Goal: Task Accomplishment & Management: Complete application form

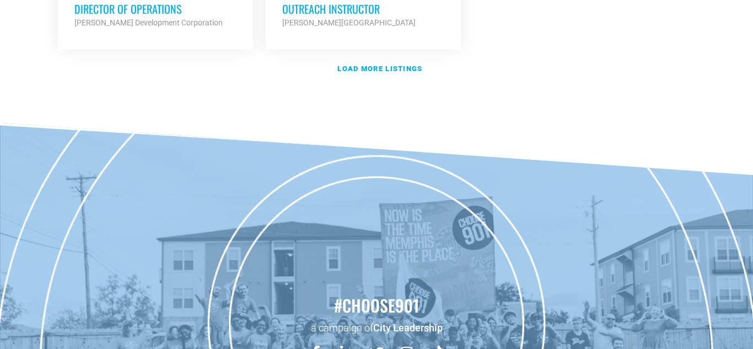
scroll to position [1546, 0]
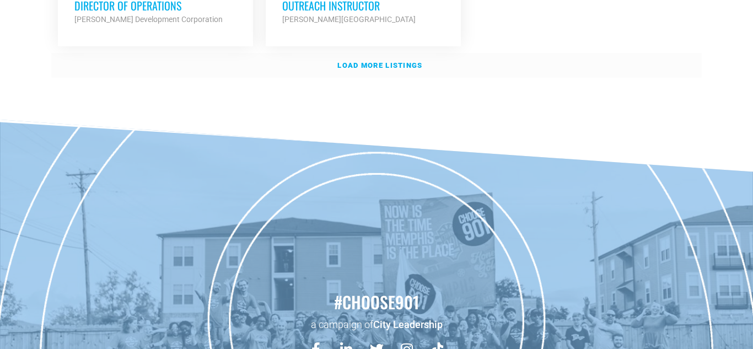
click at [381, 68] on strong "Load more listings" at bounding box center [380, 65] width 85 height 8
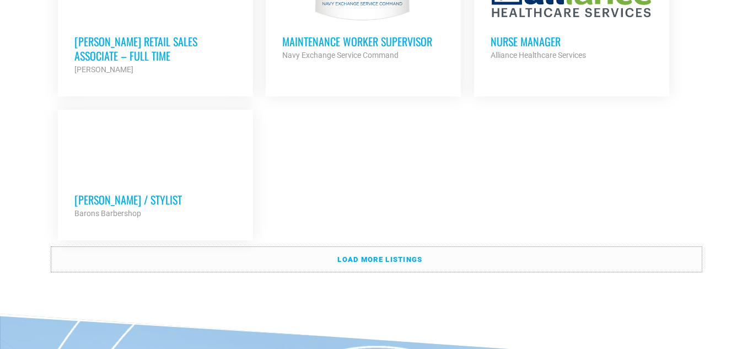
scroll to position [2475, 0]
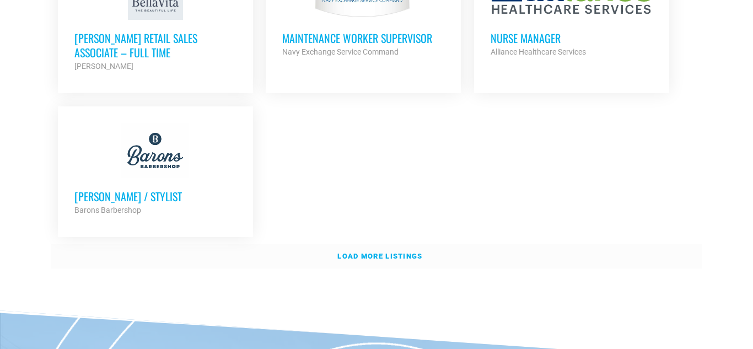
click at [452, 255] on link "Load more listings" at bounding box center [376, 256] width 651 height 25
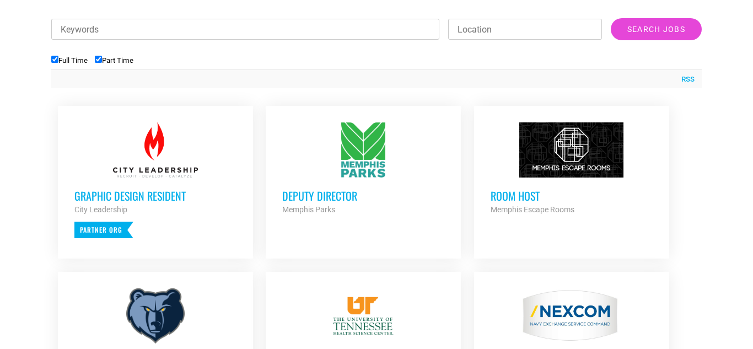
scroll to position [406, 0]
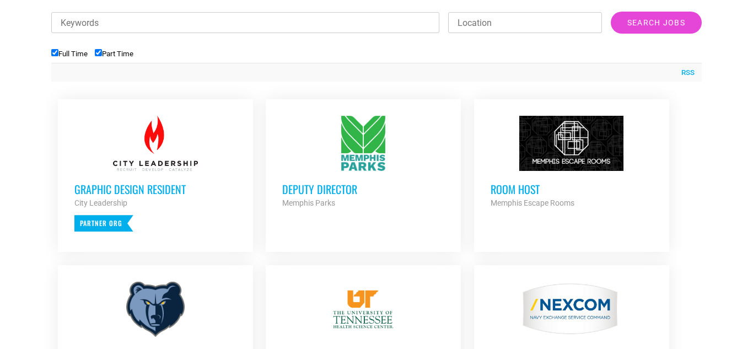
click at [556, 150] on div at bounding box center [572, 143] width 162 height 55
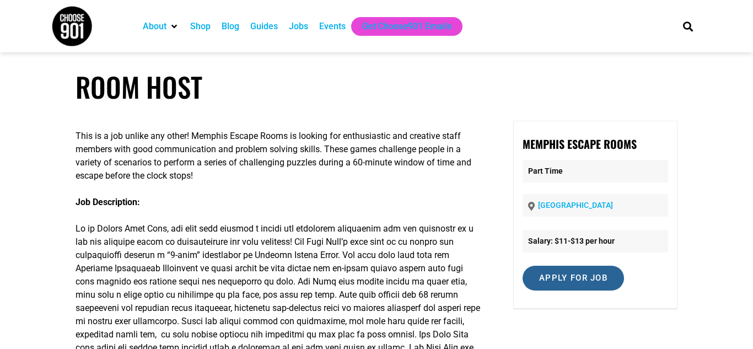
click at [559, 284] on input "Apply for job" at bounding box center [573, 278] width 101 height 25
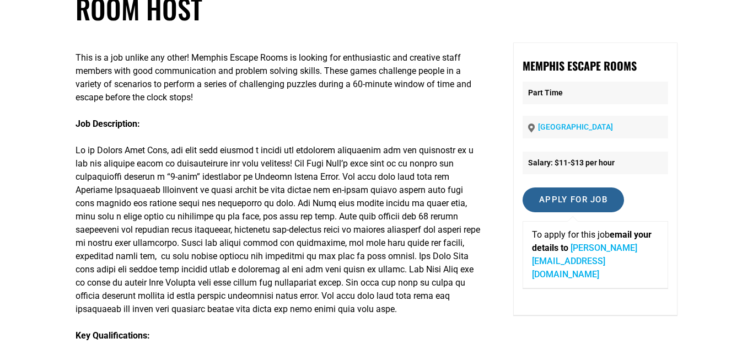
scroll to position [88, 0]
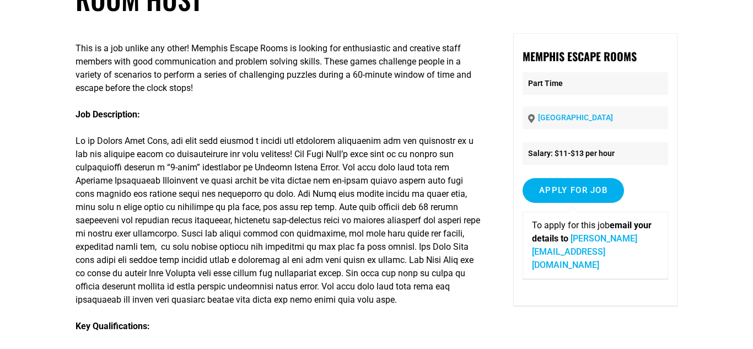
click at [575, 250] on link "mallory@puzzolcreative.com" at bounding box center [584, 251] width 105 height 37
